Goal: Task Accomplishment & Management: Manage account settings

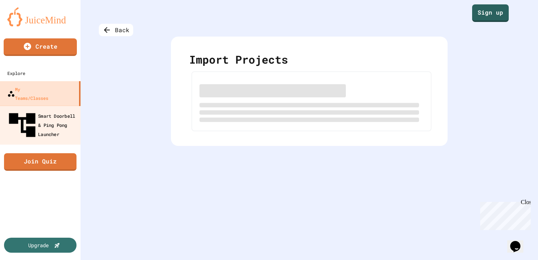
click at [48, 110] on div "Smart Doorbell & Ping Pong Launcher" at bounding box center [42, 125] width 72 height 32
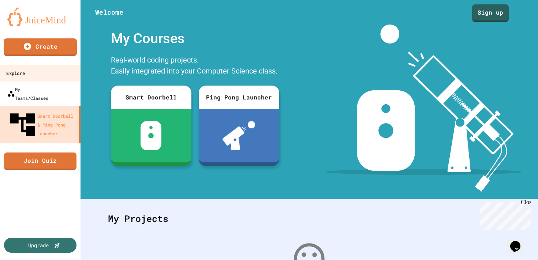
click at [50, 71] on link "Explore" at bounding box center [40, 73] width 83 height 16
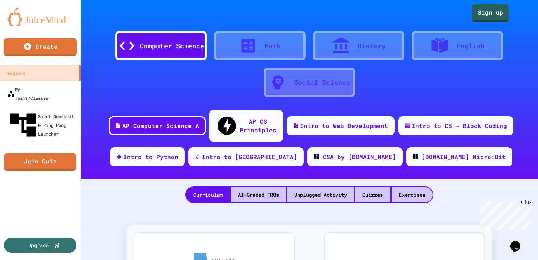
click at [17, 29] on link at bounding box center [40, 16] width 81 height 33
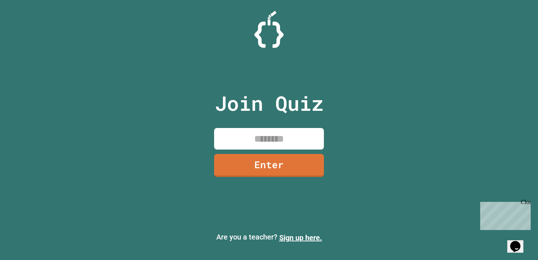
drag, startPoint x: 269, startPoint y: 132, endPoint x: 285, endPoint y: 126, distance: 16.7
click at [285, 126] on div "Join Quiz Enter" at bounding box center [269, 130] width 123 height 224
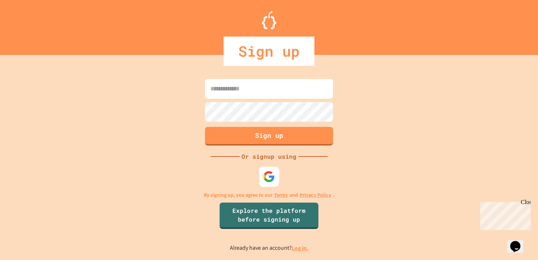
click at [274, 179] on img at bounding box center [269, 177] width 12 height 12
click at [265, 97] on input at bounding box center [269, 89] width 128 height 20
type input "*"
type input "**********"
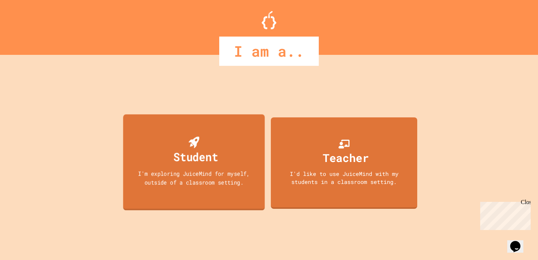
click at [220, 137] on div "Student I'm exploring JuiceMind for myself, outside of a classroom setting." at bounding box center [194, 162] width 142 height 96
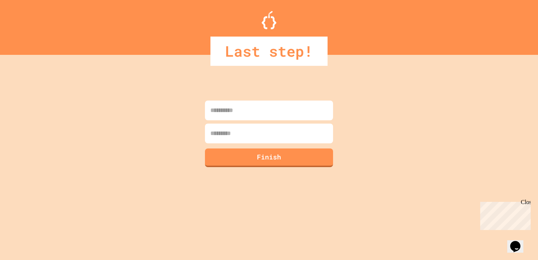
click at [246, 118] on input at bounding box center [269, 111] width 128 height 20
type input "****"
click at [253, 134] on input at bounding box center [269, 134] width 128 height 20
type input "******"
click at [248, 152] on button "Finish" at bounding box center [269, 156] width 131 height 19
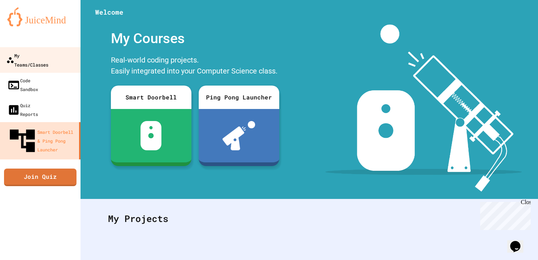
click at [48, 54] on div "My Teams/Classes" at bounding box center [27, 60] width 42 height 18
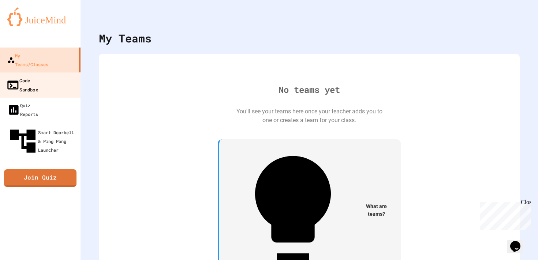
click at [56, 72] on link "Code Sandbox" at bounding box center [40, 85] width 83 height 26
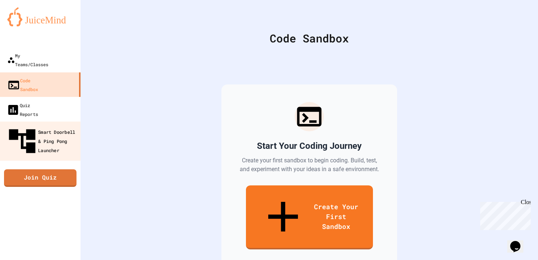
click at [61, 126] on div "Smart Doorbell & Ping Pong Launcher" at bounding box center [42, 142] width 72 height 32
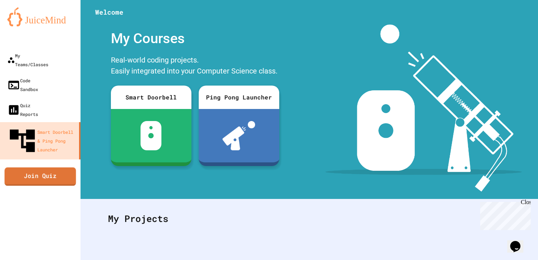
click at [52, 167] on link "Join Quiz" at bounding box center [39, 176] width 71 height 18
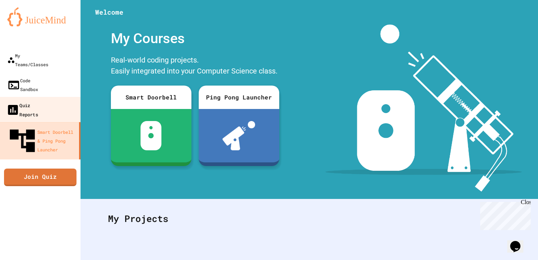
click at [40, 97] on link "Quiz Reports" at bounding box center [40, 110] width 83 height 26
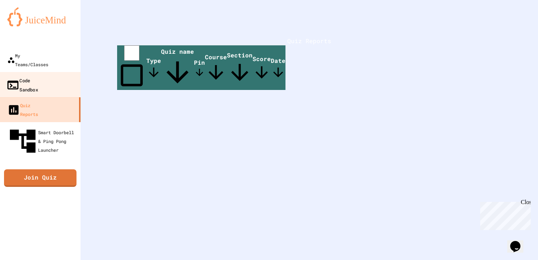
click at [38, 76] on div "Code Sandbox" at bounding box center [22, 85] width 32 height 18
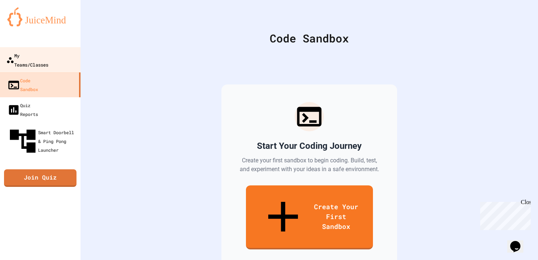
click at [61, 60] on link "My Teams/Classes" at bounding box center [40, 60] width 83 height 26
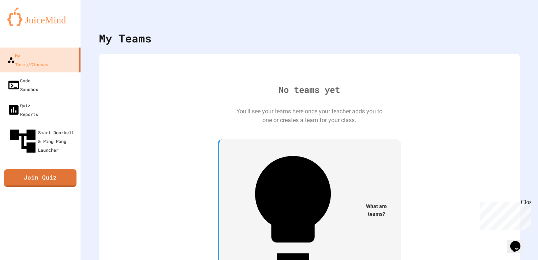
click at [289, 165] on div "No teams yet You'll see your teams here once your teacher adds you to one or cr…" at bounding box center [309, 185] width 406 height 248
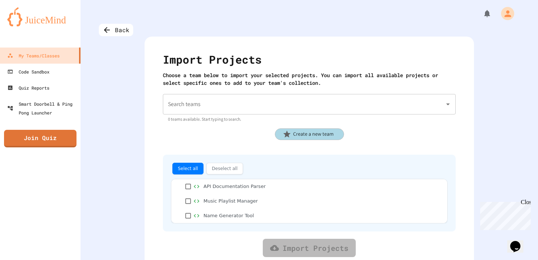
scroll to position [12, 0]
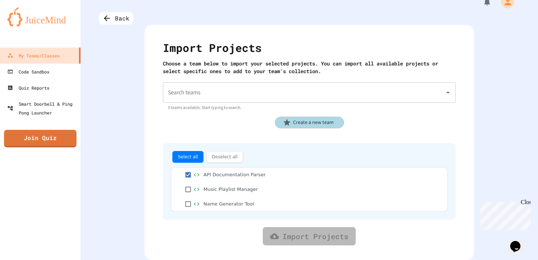
click at [187, 183] on div "Music Playlist Manager" at bounding box center [309, 189] width 276 height 15
click at [193, 160] on button "Select all" at bounding box center [187, 157] width 31 height 12
click at [296, 238] on link "Import Projects" at bounding box center [309, 236] width 93 height 18
click at [289, 97] on input "Search teams" at bounding box center [303, 93] width 275 height 14
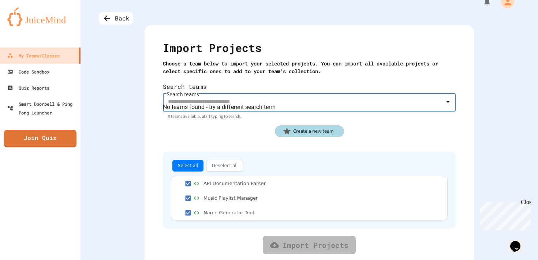
click at [254, 137] on div "Select all Deselect all API Documentation Parser Music Playlist Manager Name Ge…" at bounding box center [309, 195] width 293 height 117
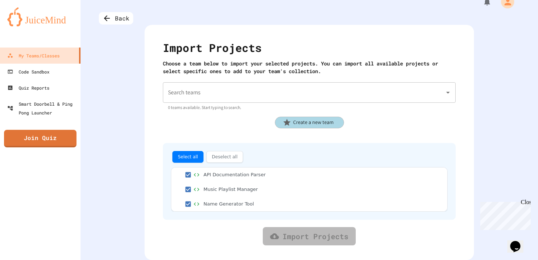
click at [310, 125] on span "Create a new team" at bounding box center [313, 123] width 49 height 8
click at [9, 260] on icon "button" at bounding box center [4, 265] width 9 height 9
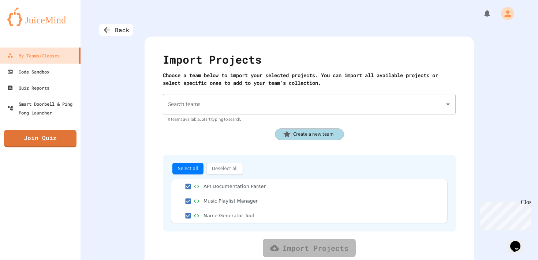
click at [376, 102] on input "Search teams" at bounding box center [303, 104] width 275 height 14
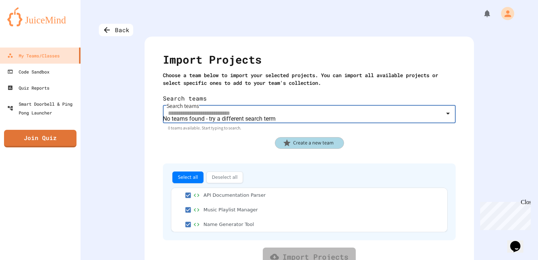
click at [306, 139] on span "Create a new team" at bounding box center [313, 143] width 49 height 8
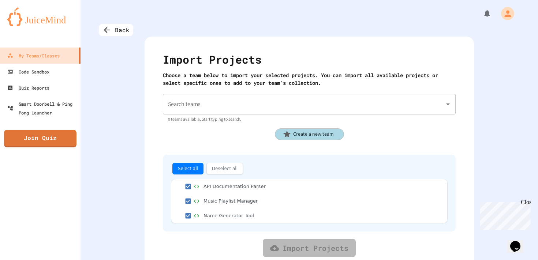
type input "****"
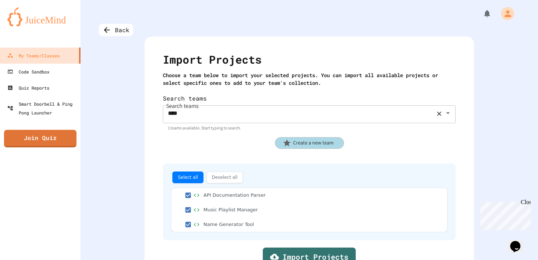
scroll to position [13, 0]
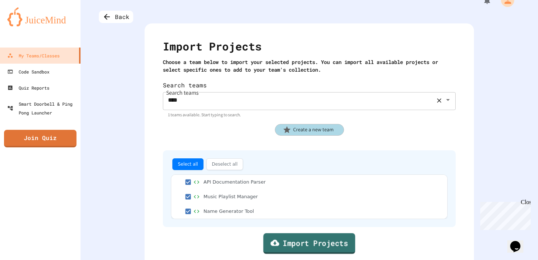
click at [284, 233] on link "Import Projects" at bounding box center [309, 243] width 92 height 21
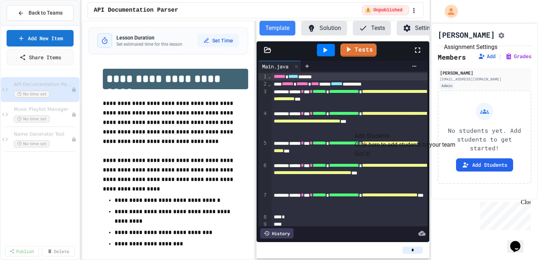
click at [498, 34] on icon "Assignment Settings" at bounding box center [501, 36] width 6 height 6
type input "*"
type input "**********"
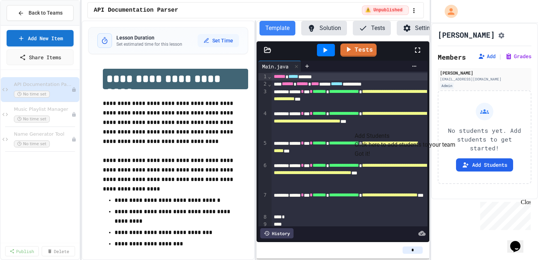
click at [498, 37] on icon "Assignment Settings" at bounding box center [501, 36] width 6 height 6
click at [49, 109] on span "Music Playlist Manager" at bounding box center [39, 109] width 50 height 6
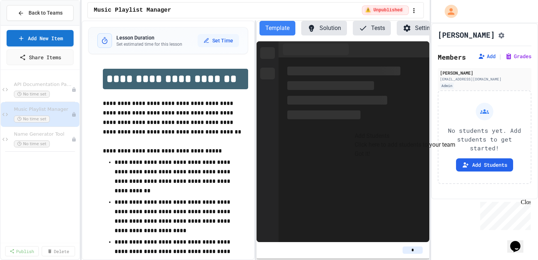
click at [59, 143] on div "No time set" at bounding box center [42, 144] width 57 height 7
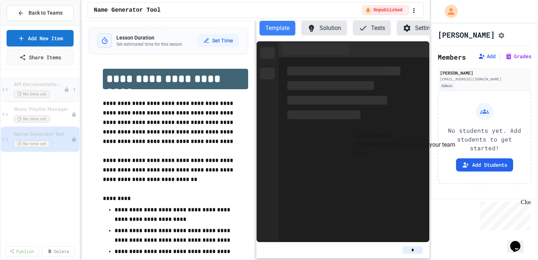
click at [46, 86] on span "API Documentation Parser" at bounding box center [39, 85] width 50 height 6
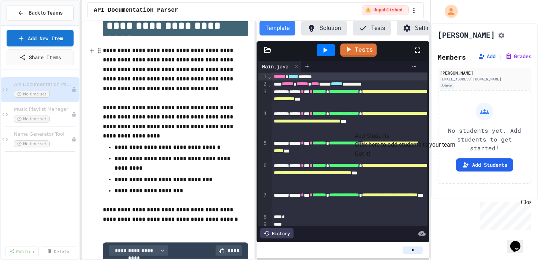
scroll to position [53, 0]
